Goal: Task Accomplishment & Management: Use online tool/utility

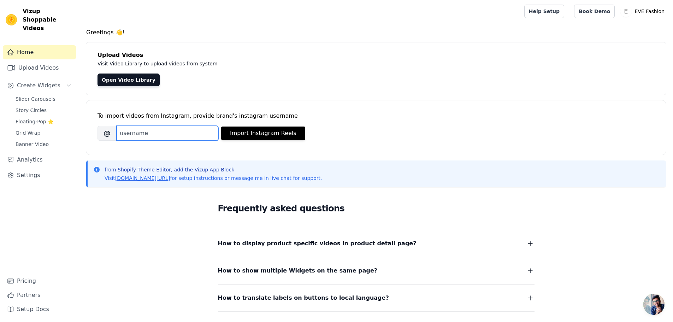
click at [172, 128] on input "Brand's Instagram Username" at bounding box center [168, 133] width 102 height 15
click at [156, 132] on input "Brand's Instagram Username" at bounding box center [168, 133] width 102 height 15
paste input "eve_sylhet"
type input "eve_sylhet"
click at [255, 138] on button "Import Instagram Reels" at bounding box center [263, 132] width 84 height 13
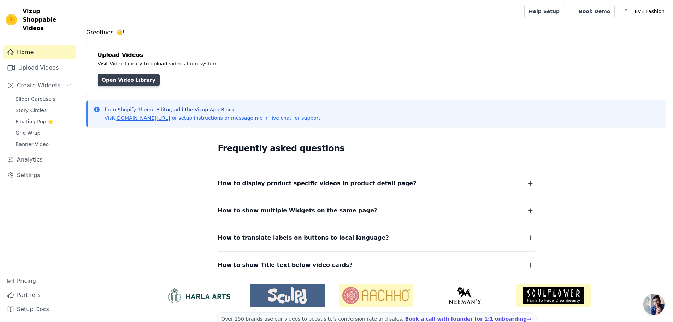
click at [139, 75] on link "Open Video Library" at bounding box center [128, 79] width 62 height 13
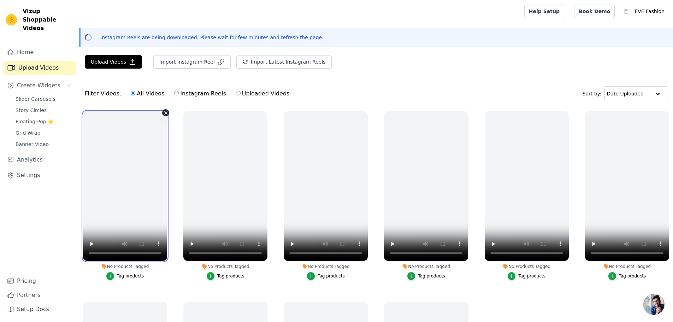
click at [109, 161] on video at bounding box center [125, 185] width 84 height 149
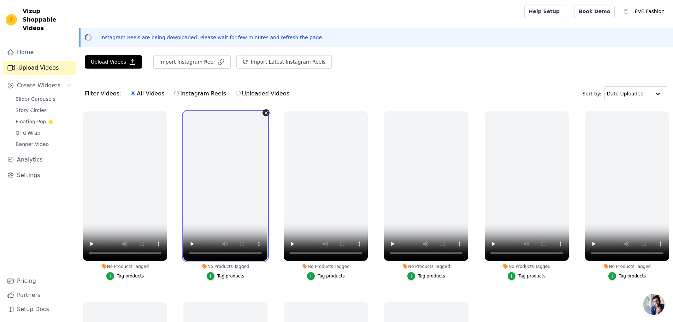
click at [226, 159] on video at bounding box center [225, 185] width 84 height 149
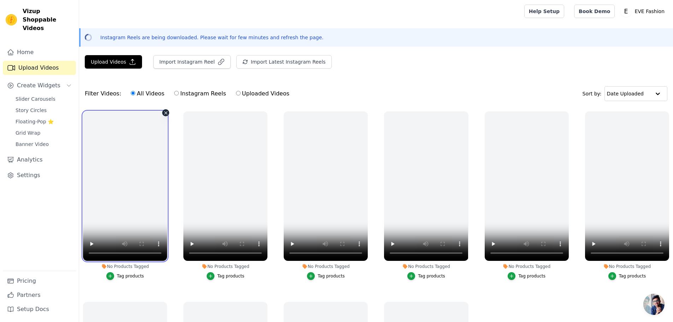
click at [151, 159] on video at bounding box center [125, 185] width 84 height 149
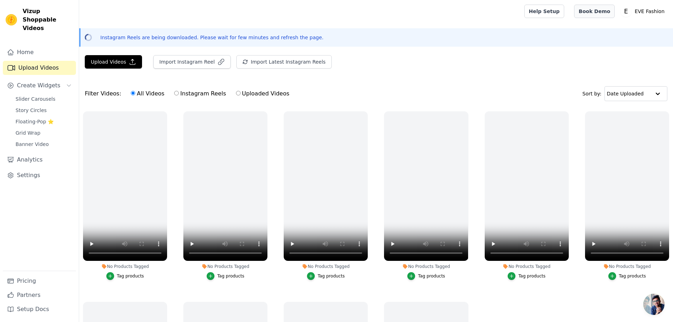
click at [593, 10] on link "Book Demo" at bounding box center [594, 11] width 41 height 13
drag, startPoint x: 22, startPoint y: 10, endPoint x: 48, endPoint y: 22, distance: 28.4
click at [48, 22] on div "Vizup Shoppable Videos" at bounding box center [39, 19] width 79 height 25
copy span "Vizup Shoppable Videos"
click at [117, 66] on button "Upload Videos" at bounding box center [113, 61] width 57 height 13
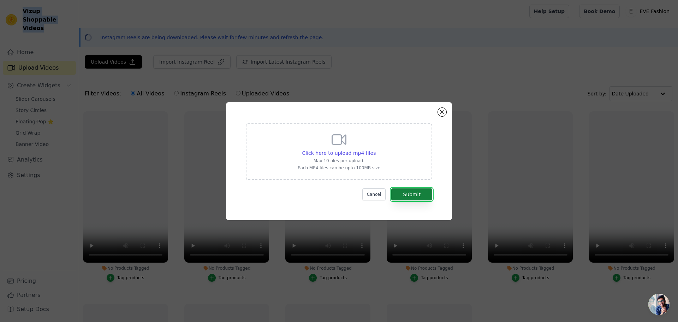
click at [397, 189] on button "Submit" at bounding box center [411, 194] width 41 height 12
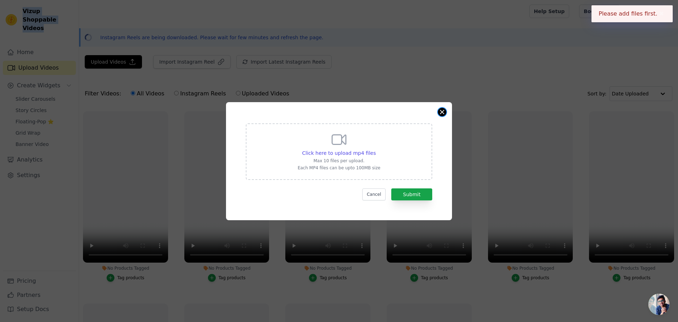
click at [443, 115] on button "Close modal" at bounding box center [442, 112] width 8 height 8
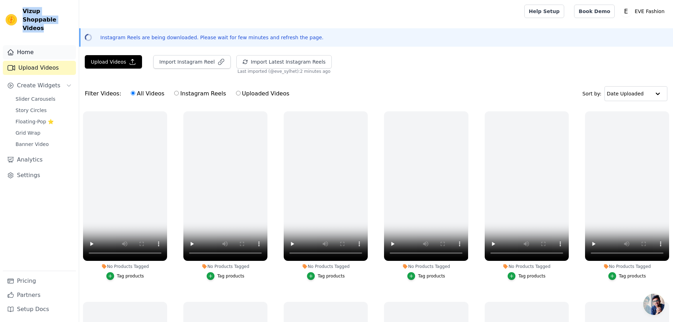
click at [25, 45] on link "Home" at bounding box center [39, 52] width 73 height 14
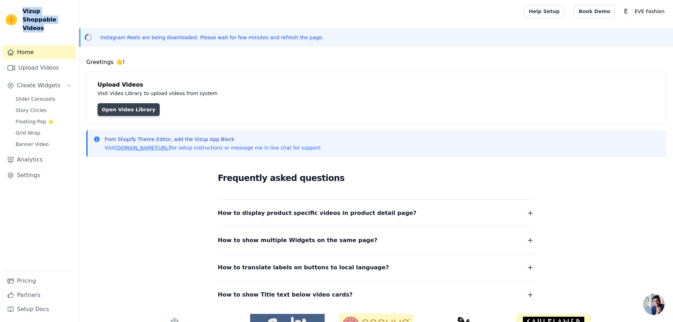
click at [132, 113] on link "Open Video Library" at bounding box center [128, 109] width 62 height 13
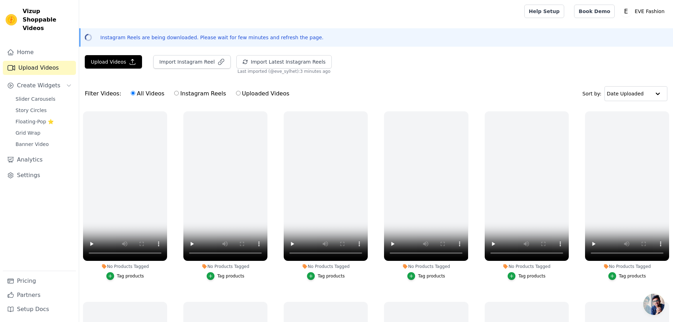
click at [47, 234] on div "Home Upload Videos Create Widgets Slider Carousels Story Circles Floating-Pop ⭐…" at bounding box center [39, 157] width 73 height 225
click at [35, 94] on link "Slider Carousels" at bounding box center [43, 99] width 65 height 10
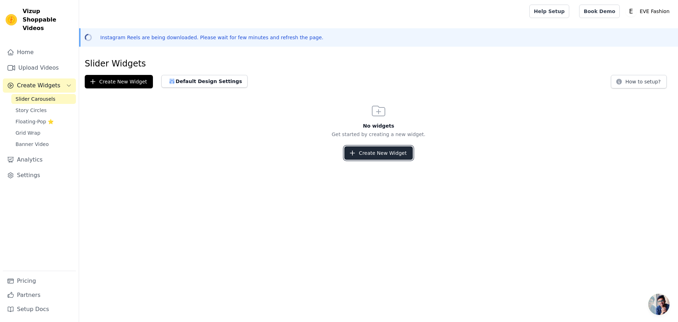
click at [365, 154] on button "Create New Widget" at bounding box center [378, 152] width 68 height 13
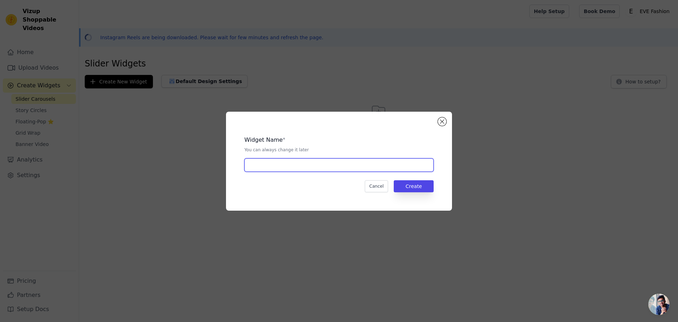
click at [324, 162] on input "text" at bounding box center [338, 164] width 189 height 13
type input "01"
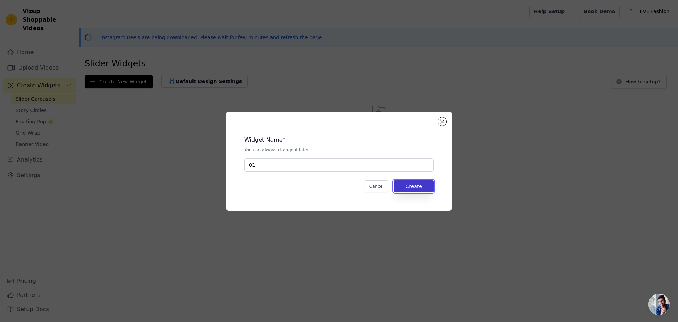
click at [432, 187] on button "Create" at bounding box center [414, 186] width 40 height 12
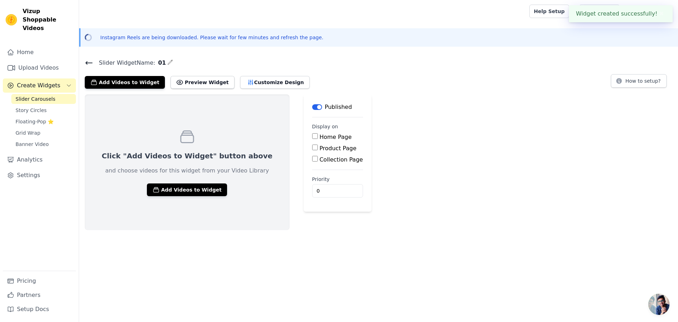
click at [320, 136] on label "Home Page" at bounding box center [336, 136] width 32 height 7
click at [312, 136] on input "Home Page" at bounding box center [315, 136] width 6 height 6
checkbox input "true"
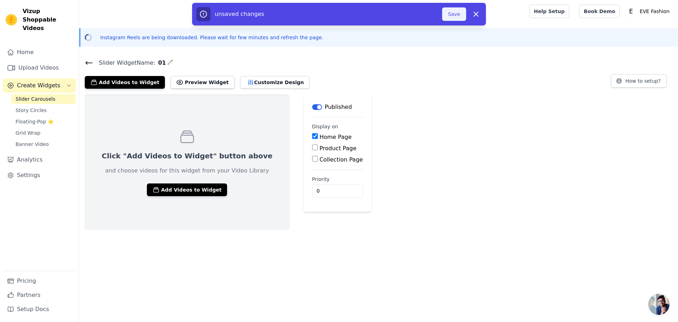
click at [453, 13] on button "Save" at bounding box center [454, 13] width 24 height 13
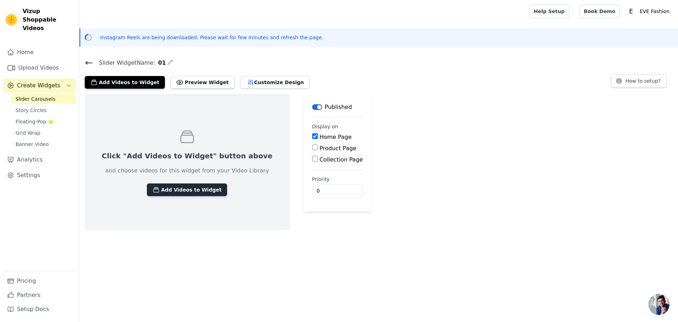
click at [176, 189] on button "Add Videos to Widget" at bounding box center [187, 189] width 80 height 13
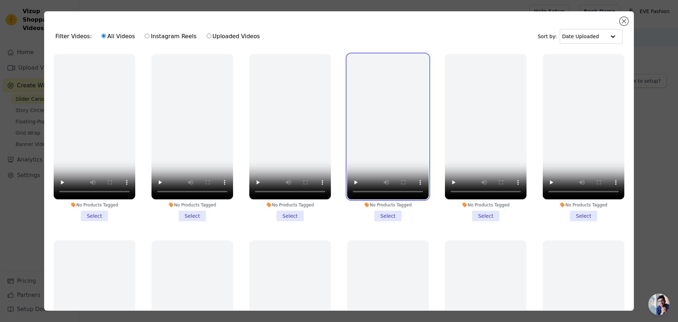
click at [349, 99] on video at bounding box center [388, 126] width 82 height 145
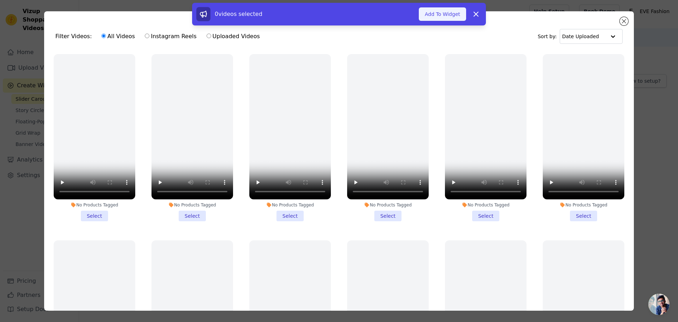
click at [440, 17] on button "Add To Widget" at bounding box center [442, 13] width 47 height 13
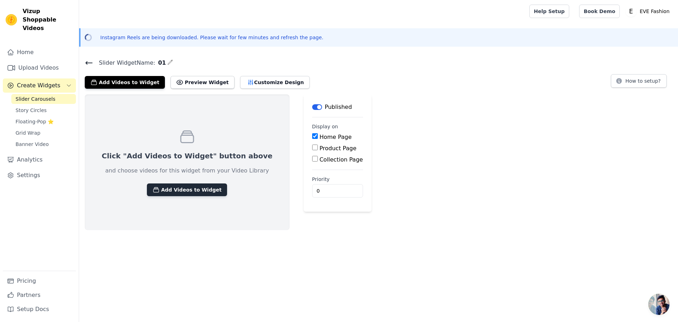
click at [155, 188] on button "Add Videos to Widget" at bounding box center [187, 189] width 80 height 13
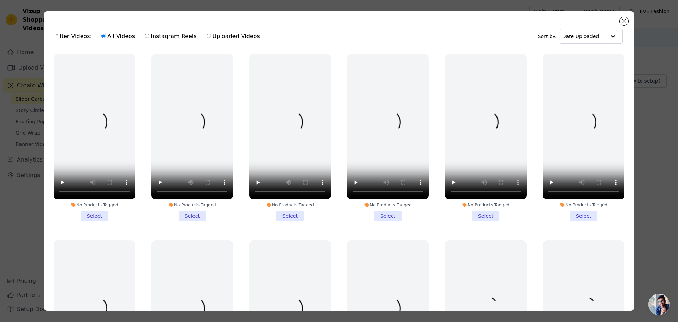
scroll to position [212, 0]
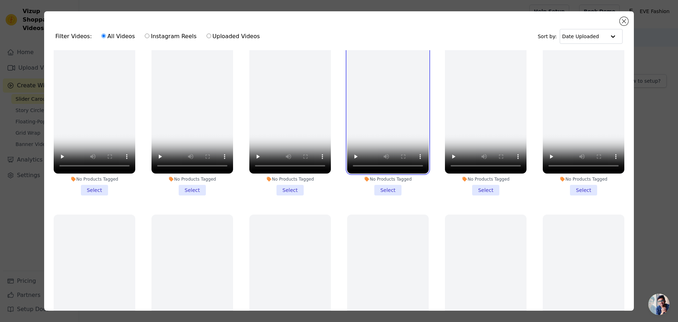
click at [373, 117] on video at bounding box center [388, 100] width 82 height 145
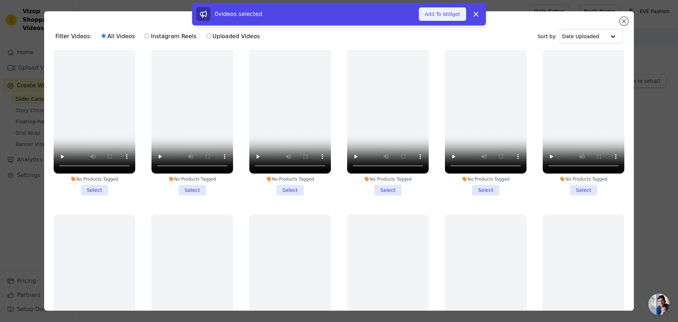
click at [432, 15] on button "Add To Widget" at bounding box center [442, 13] width 47 height 13
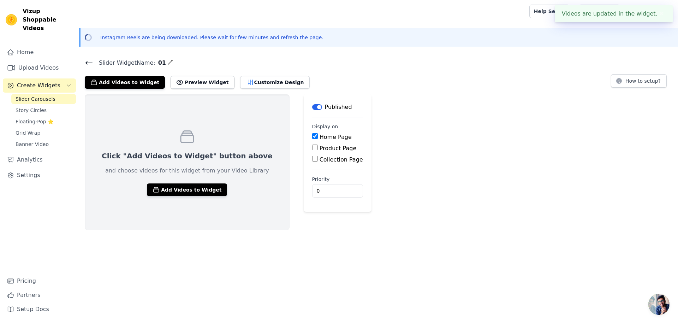
click at [359, 221] on div "Click "Add Videos to Widget" button above and choose videos for this widget fro…" at bounding box center [378, 162] width 599 height 136
click at [312, 189] on input "0" at bounding box center [337, 190] width 51 height 13
click at [363, 199] on div "Click "Add Videos to Widget" button above and choose videos for this widget fro…" at bounding box center [378, 162] width 599 height 136
click at [50, 128] on link "Grid Wrap" at bounding box center [43, 133] width 65 height 10
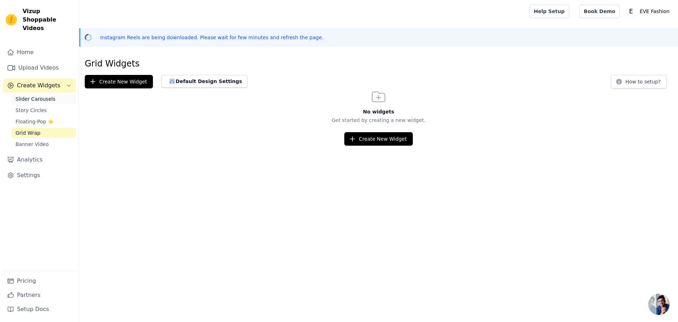
click at [47, 95] on span "Slider Carousels" at bounding box center [36, 98] width 40 height 7
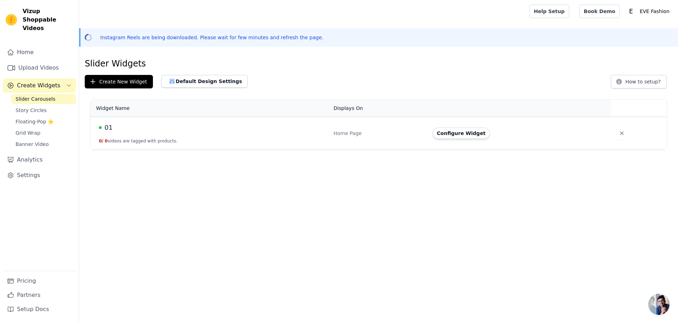
click at [178, 149] on html "Vizup Shoppable Videos Home Upload Videos Create Widgets Slider Carousels Story…" at bounding box center [339, 74] width 678 height 149
click at [472, 135] on button "Configure Widget" at bounding box center [461, 132] width 57 height 11
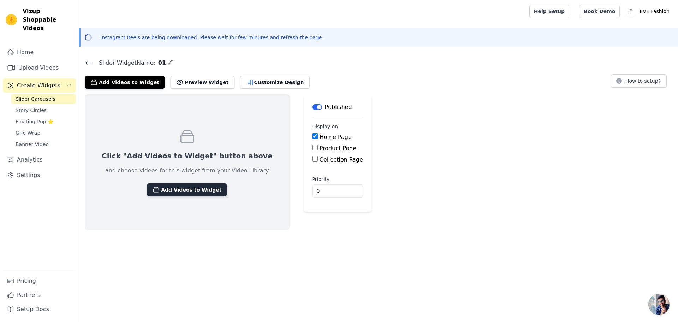
click at [168, 185] on button "Add Videos to Widget" at bounding box center [187, 189] width 80 height 13
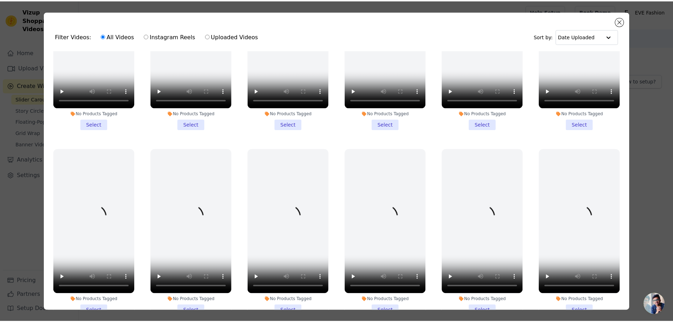
scroll to position [671, 0]
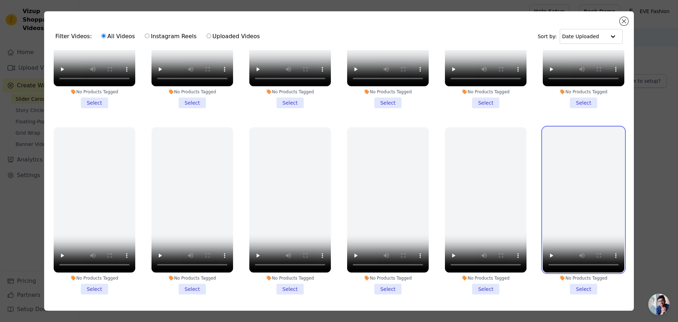
click at [561, 208] on video at bounding box center [584, 199] width 82 height 145
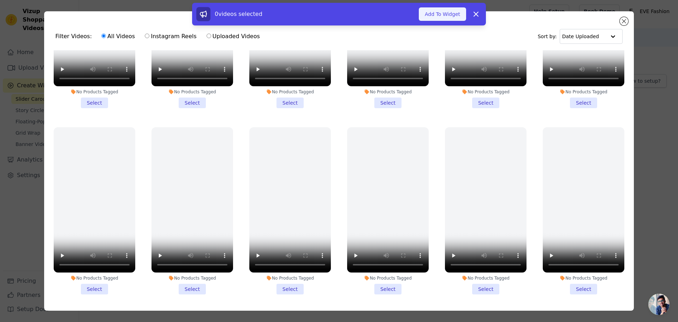
click at [443, 17] on button "Add To Widget" at bounding box center [442, 13] width 47 height 13
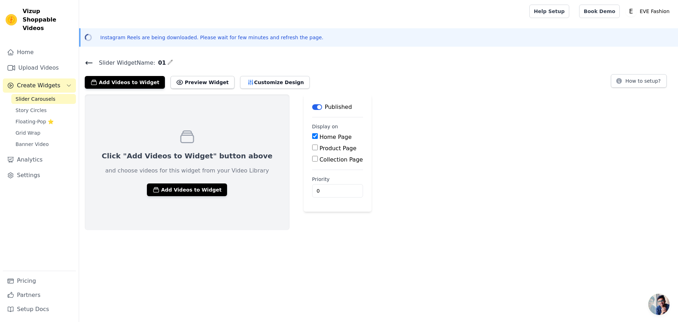
click at [267, 230] on html "Vizup Shoppable Videos Home Upload Videos Create Widgets Slider Carousels Story…" at bounding box center [339, 115] width 678 height 230
click at [30, 45] on link "Home" at bounding box center [39, 52] width 73 height 14
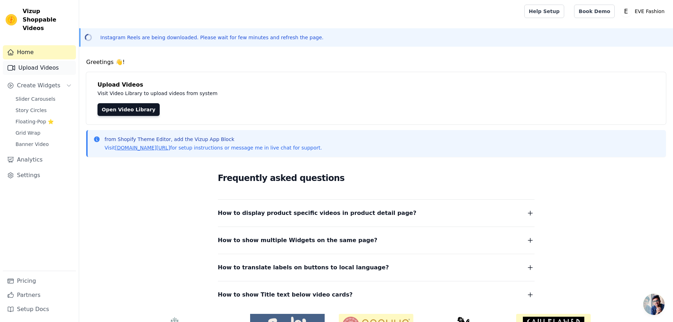
click at [30, 61] on link "Upload Videos" at bounding box center [39, 68] width 73 height 14
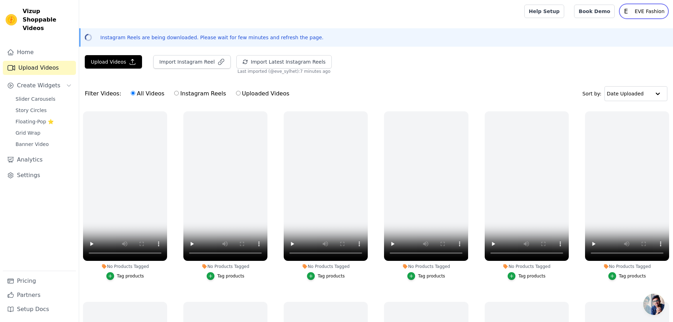
click at [644, 10] on p "EVE Fashion" at bounding box center [649, 11] width 36 height 13
click at [634, 28] on link "Settings" at bounding box center [633, 29] width 68 height 13
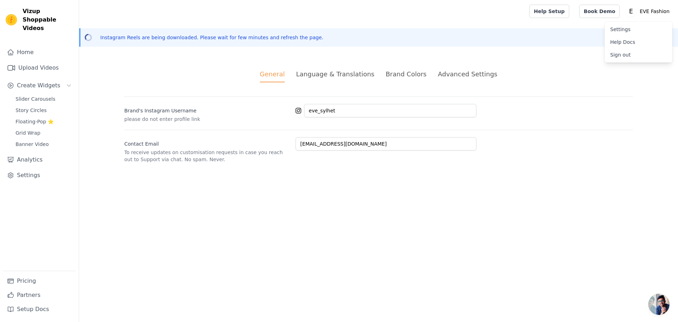
click at [343, 78] on div "Language & Translations" at bounding box center [335, 74] width 78 height 10
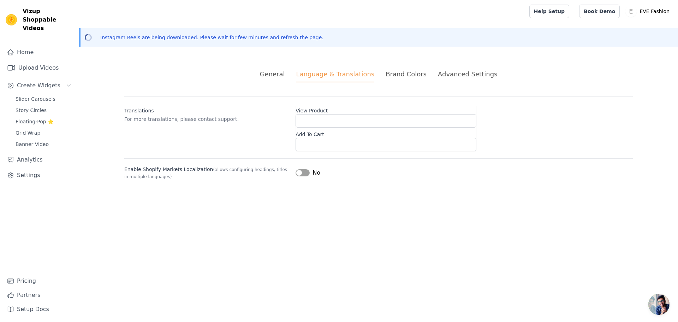
click at [30, 40] on div "Home Upload Videos Create Widgets Slider Carousels Story Circles Floating-Pop ⭐…" at bounding box center [39, 181] width 79 height 282
click at [35, 45] on link "Home" at bounding box center [39, 52] width 73 height 14
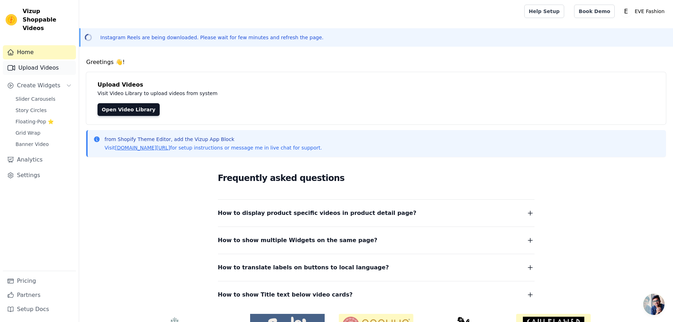
click at [47, 61] on link "Upload Videos" at bounding box center [39, 68] width 73 height 14
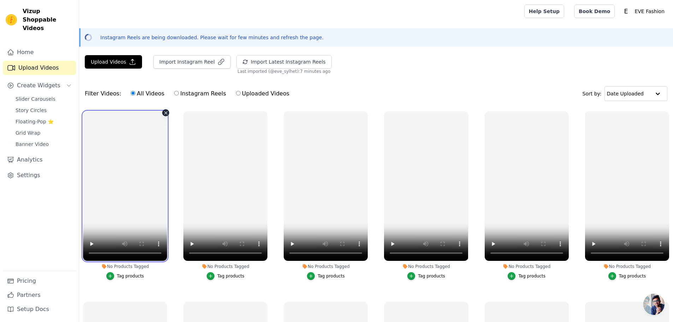
drag, startPoint x: 141, startPoint y: 193, endPoint x: 0, endPoint y: 335, distance: 200.5
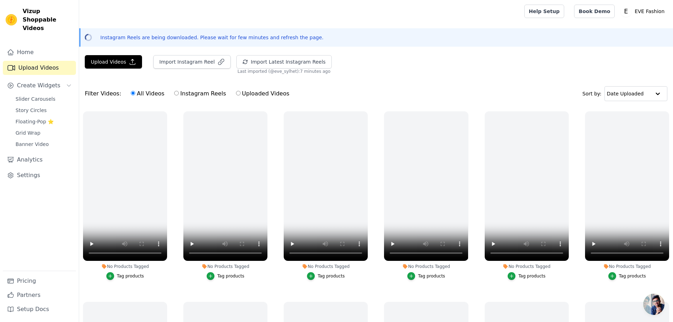
drag, startPoint x: 0, startPoint y: 335, endPoint x: 464, endPoint y: 45, distance: 547.5
click at [464, 45] on div "Instagram Reels are being downloaded. Please wait for few minutes and refresh t…" at bounding box center [376, 37] width 594 height 18
click at [171, 40] on p "Instagram Reels are being downloaded. Please wait for few minutes and refresh t…" at bounding box center [211, 37] width 223 height 7
click at [261, 64] on button "Import Latest Instagram Reels" at bounding box center [283, 61] width 95 height 13
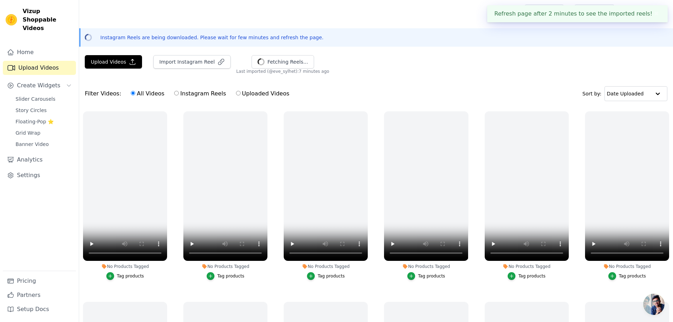
click at [284, 80] on div "Filter Videos: All Videos Instagram Reels Uploaded Videos Sort by: Date Uploaded" at bounding box center [376, 94] width 594 height 28
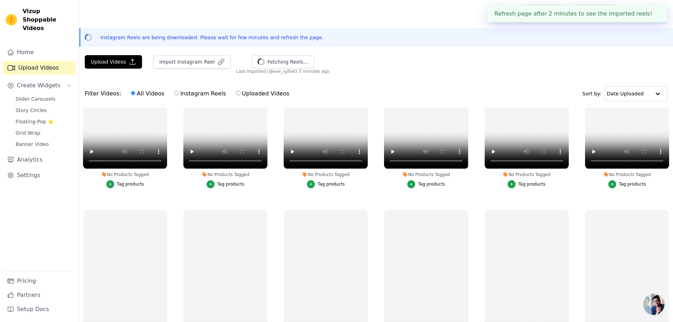
scroll to position [71, 0]
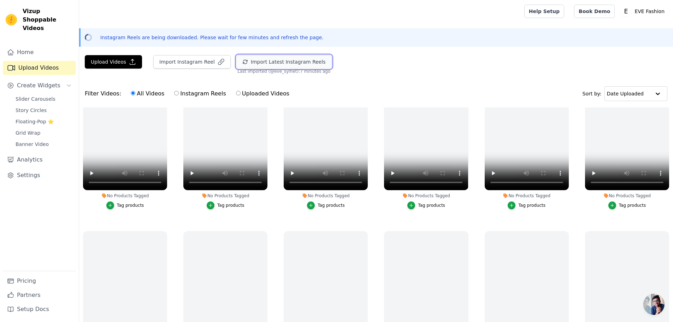
click at [261, 63] on button "Import Latest Instagram Reels" at bounding box center [283, 61] width 95 height 13
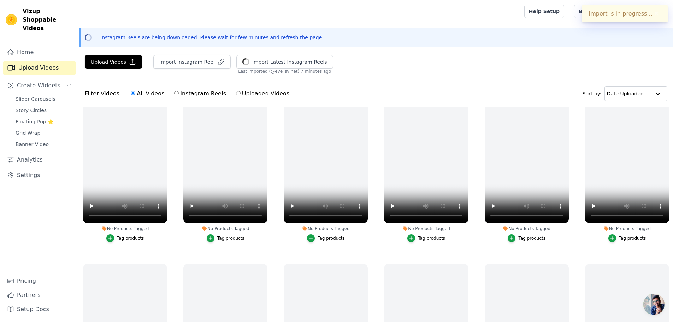
scroll to position [0, 0]
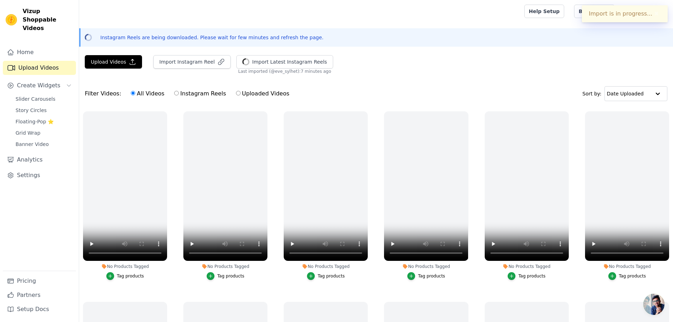
click at [347, 66] on div "Upload Videos Import Instagram Reel Import Latest Instagram Reels Import Latest…" at bounding box center [376, 64] width 594 height 19
click at [180, 93] on label "Instagram Reels" at bounding box center [200, 93] width 52 height 9
click at [179, 93] on input "Instagram Reels" at bounding box center [176, 93] width 5 height 5
radio input "true"
click at [136, 93] on label "All Videos" at bounding box center [147, 93] width 34 height 9
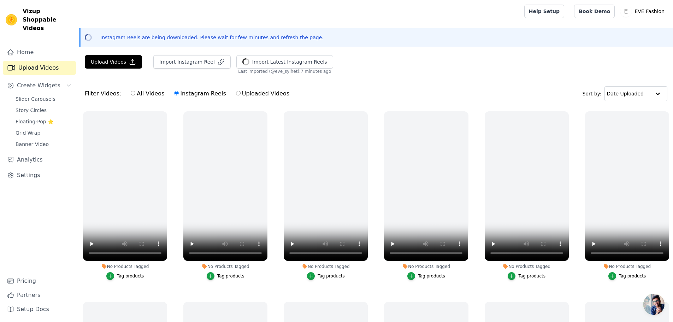
click at [135, 93] on input "All Videos" at bounding box center [133, 93] width 5 height 5
radio input "true"
click at [197, 37] on p "Instagram Reels are being downloaded. Please wait for few minutes and refresh t…" at bounding box center [211, 37] width 223 height 7
click at [405, 63] on div "Upload Videos Import Instagram Reel Import Latest Instagram Reels Import Latest…" at bounding box center [376, 64] width 594 height 19
click at [32, 45] on link "Home" at bounding box center [39, 52] width 73 height 14
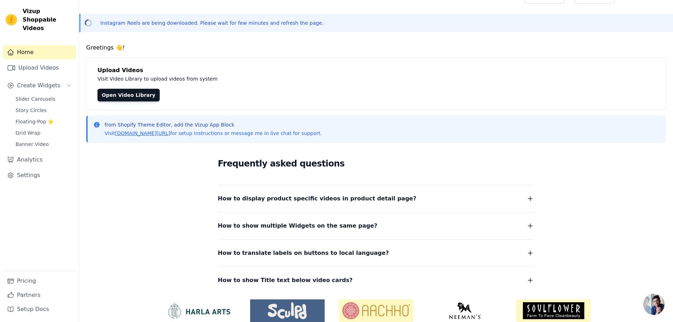
scroll to position [44, 0]
